Goal: Task Accomplishment & Management: Manage account settings

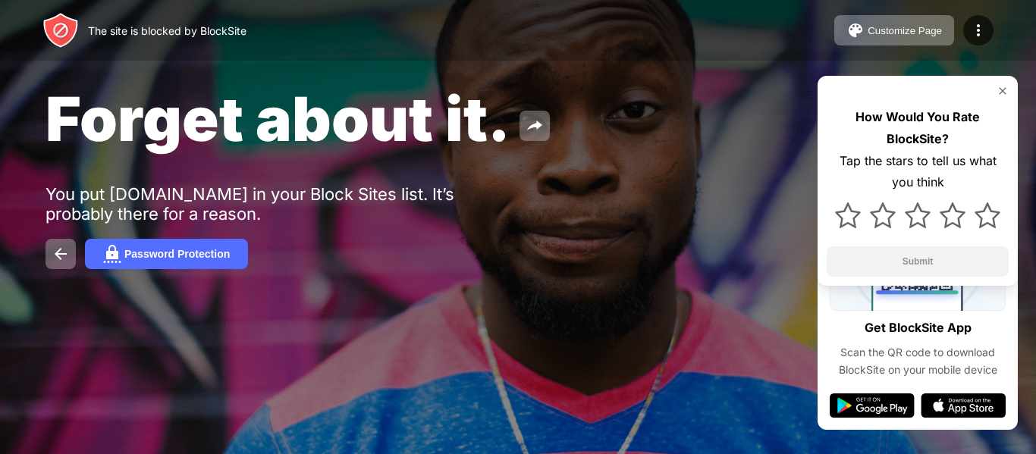
click at [997, 90] on img at bounding box center [1003, 91] width 12 height 12
